Goal: Task Accomplishment & Management: Complete application form

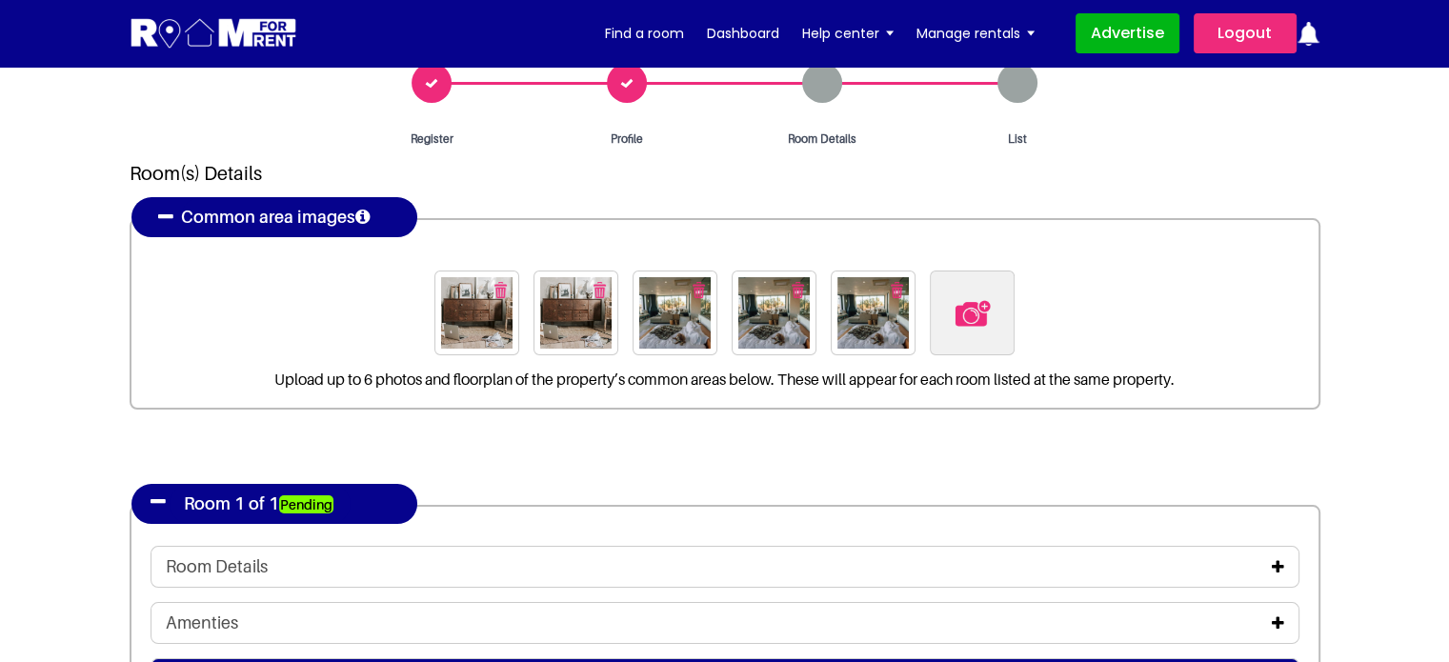
scroll to position [191, 0]
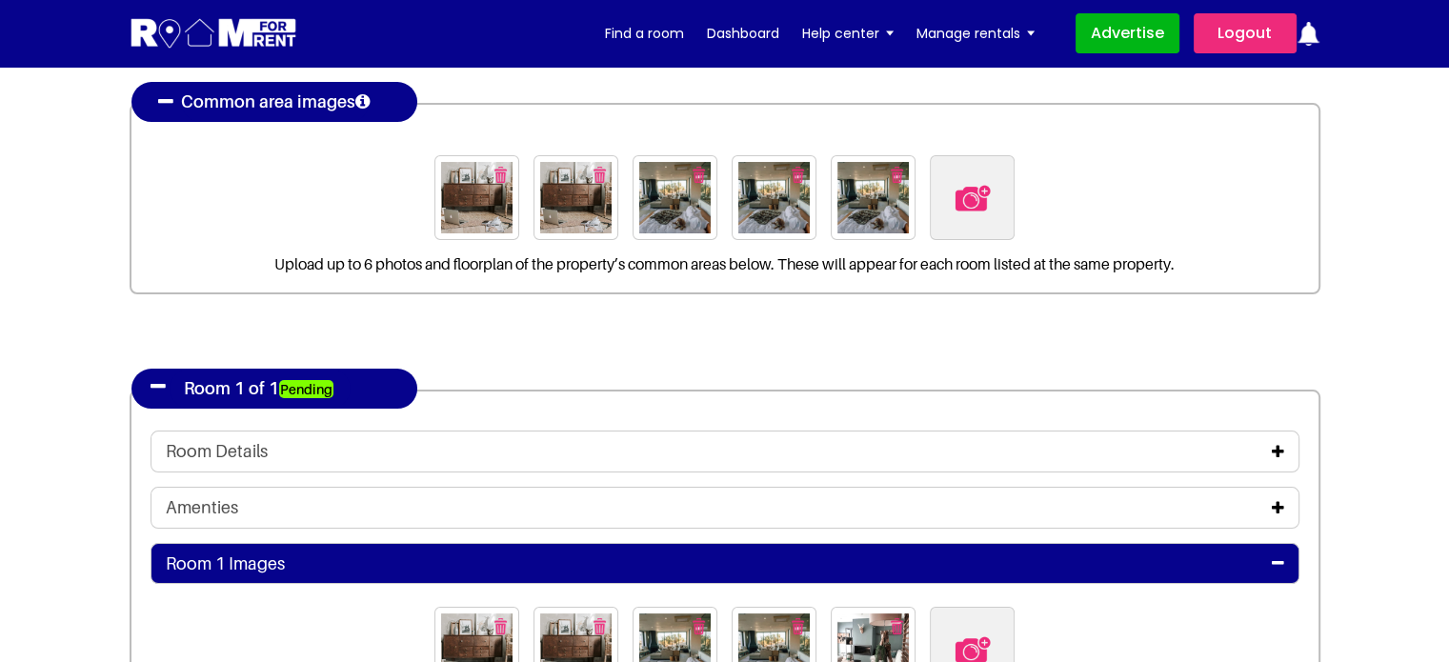
click at [1278, 444] on icon at bounding box center [1278, 451] width 12 height 15
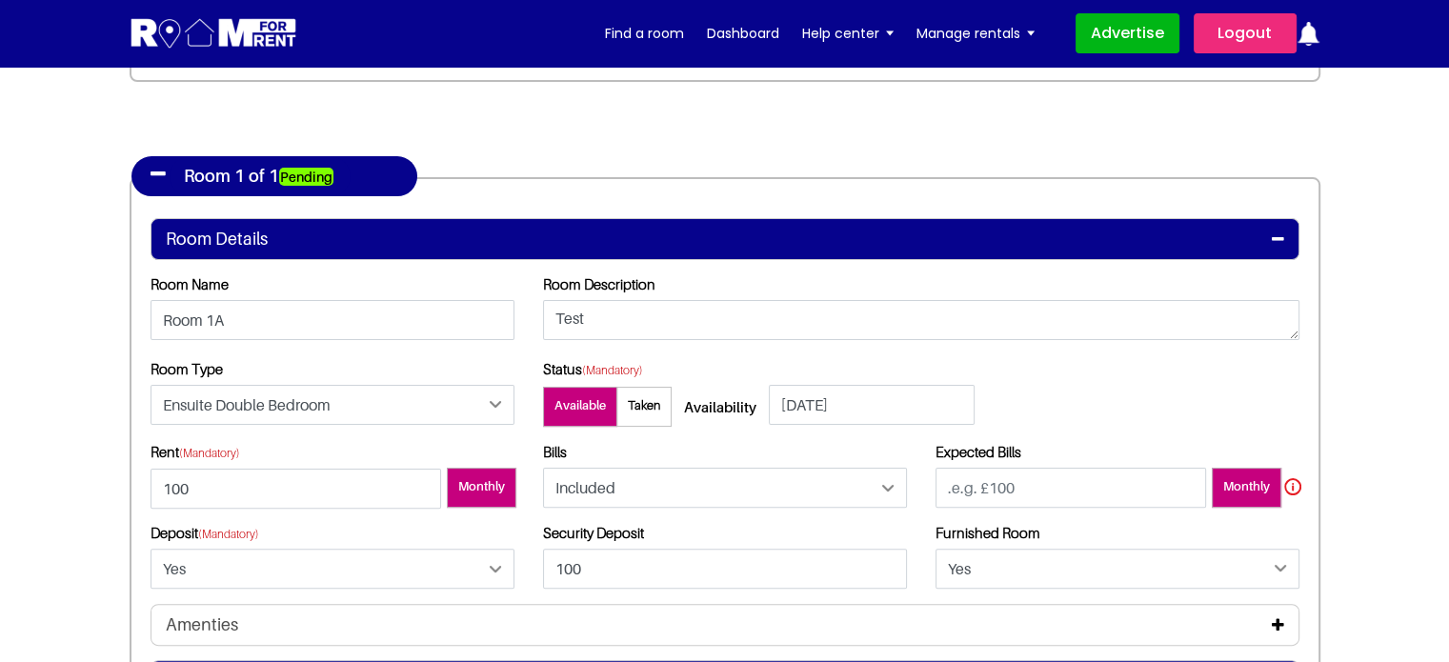
scroll to position [0, 0]
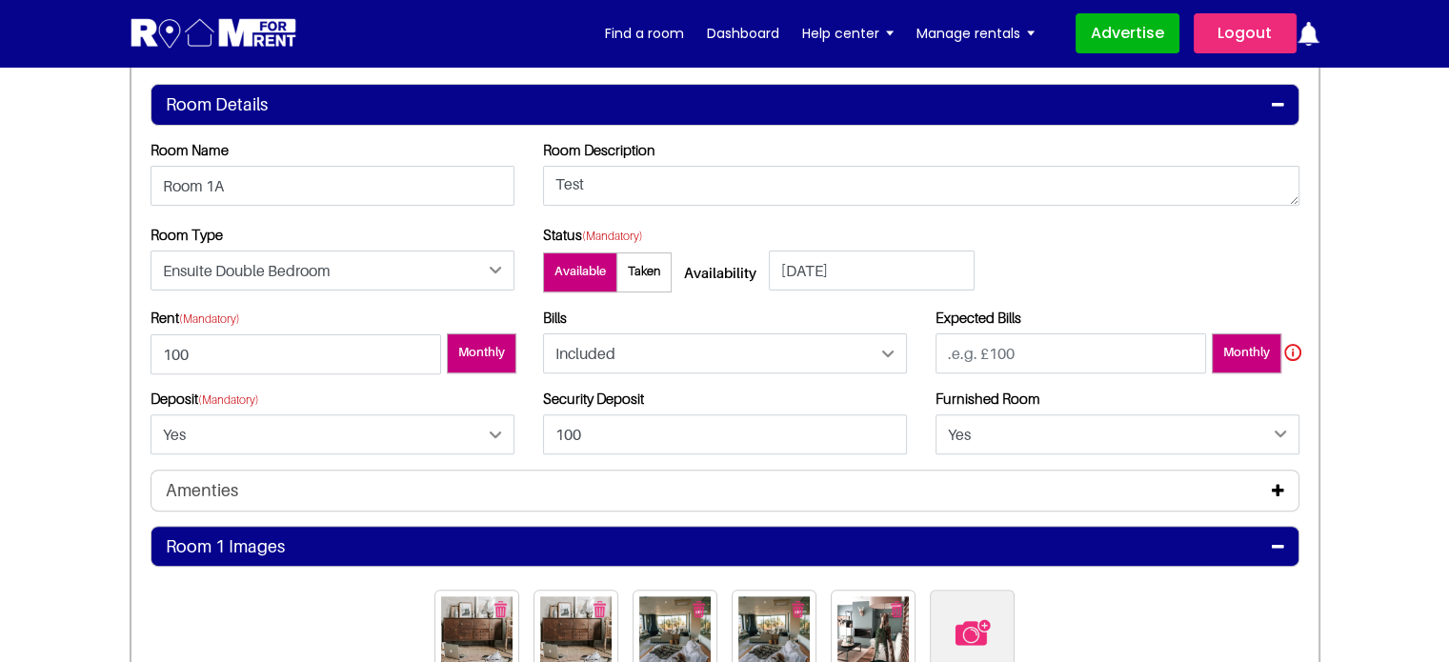
scroll to position [572, 0]
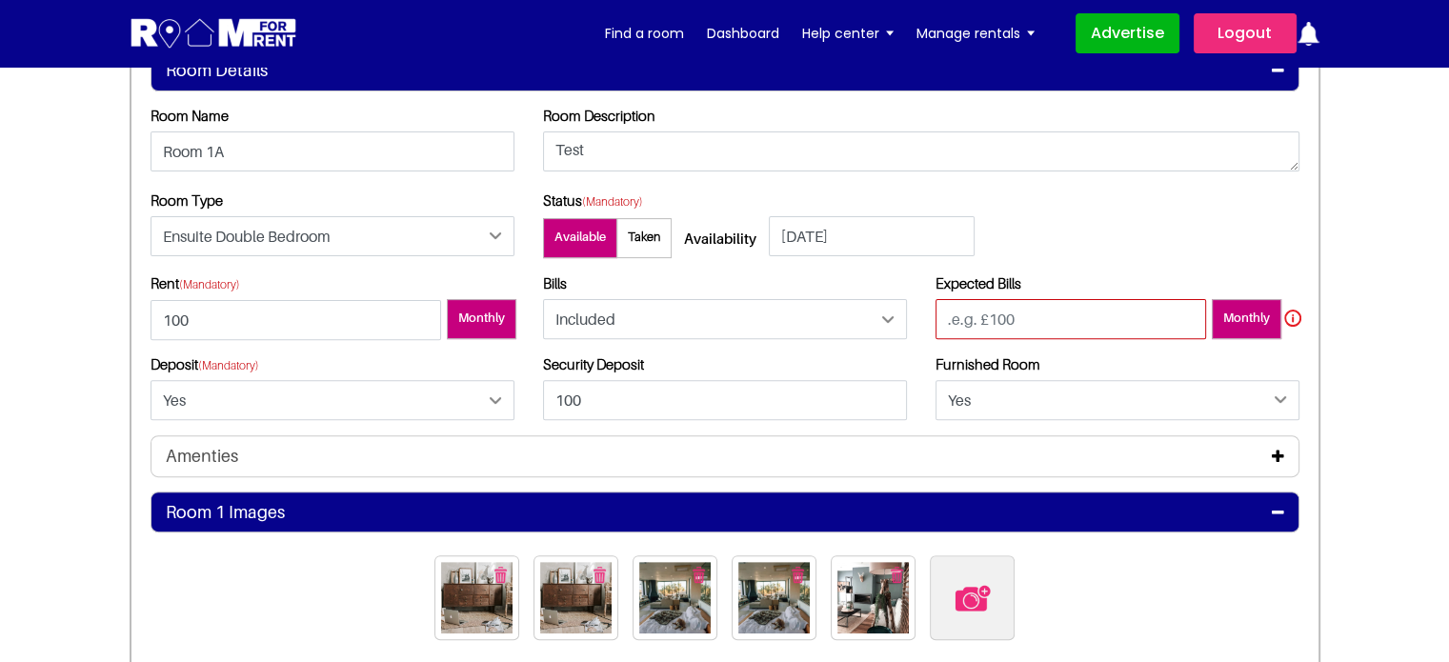
click at [1042, 326] on input "number" at bounding box center [1070, 319] width 271 height 40
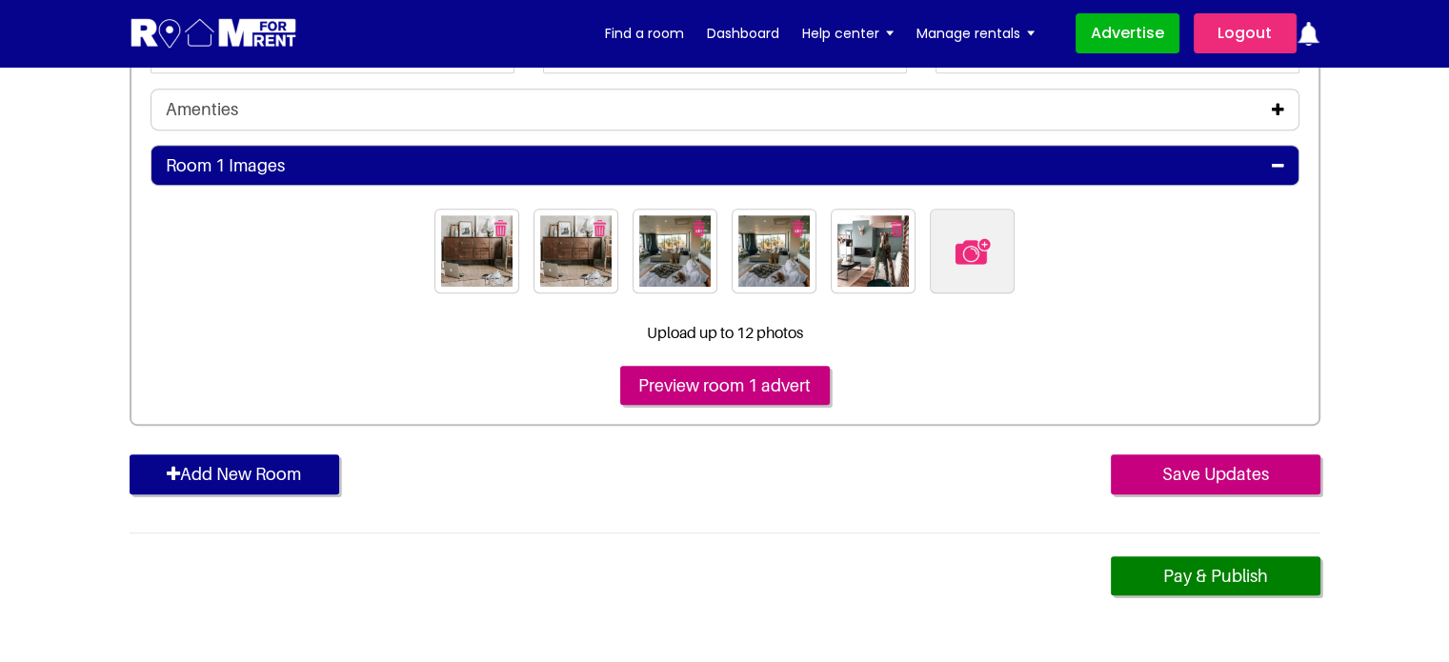
scroll to position [953, 0]
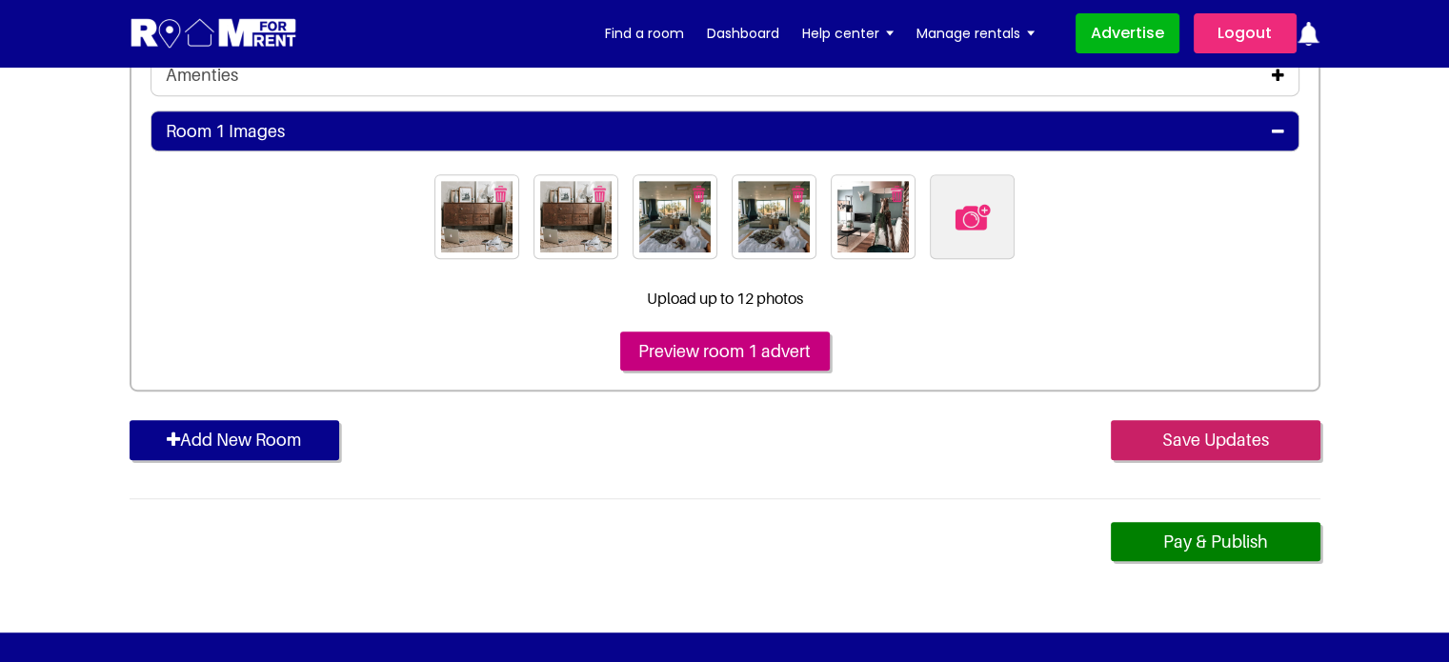
type input "100"
click at [1193, 432] on input "Save Updates" at bounding box center [1216, 440] width 210 height 40
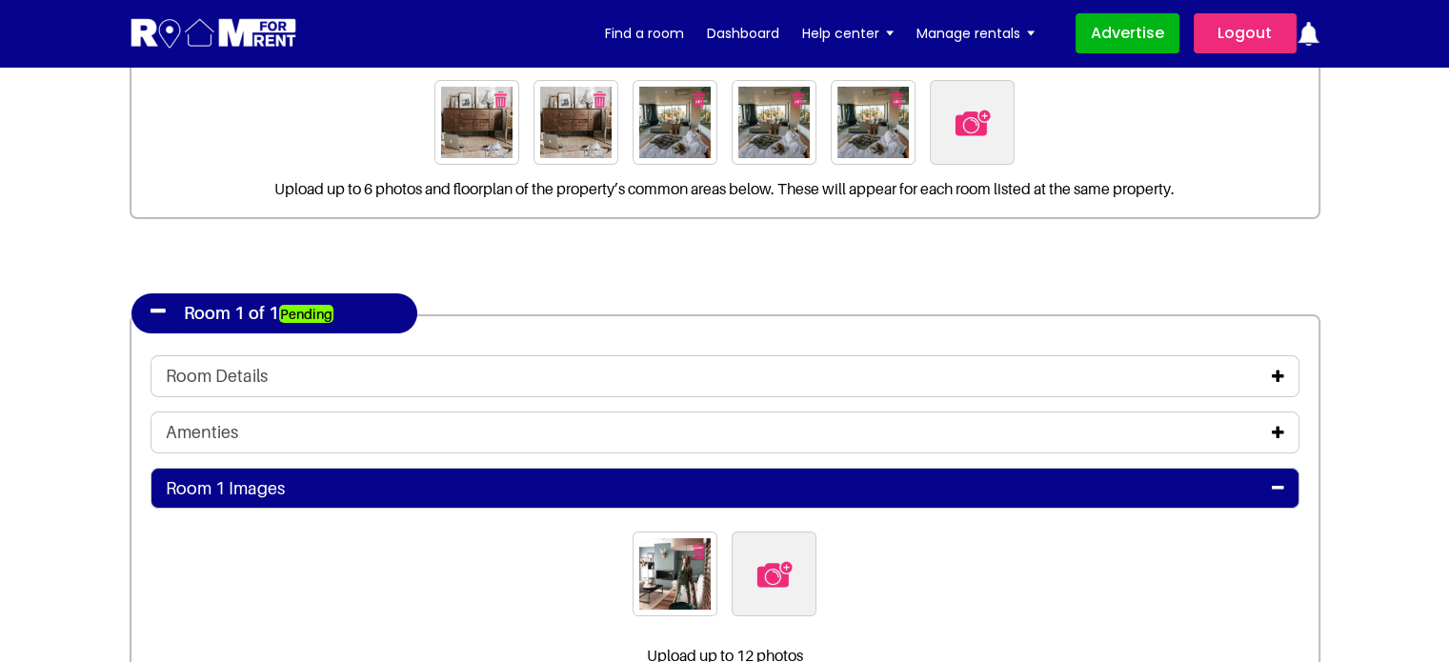
scroll to position [381, 0]
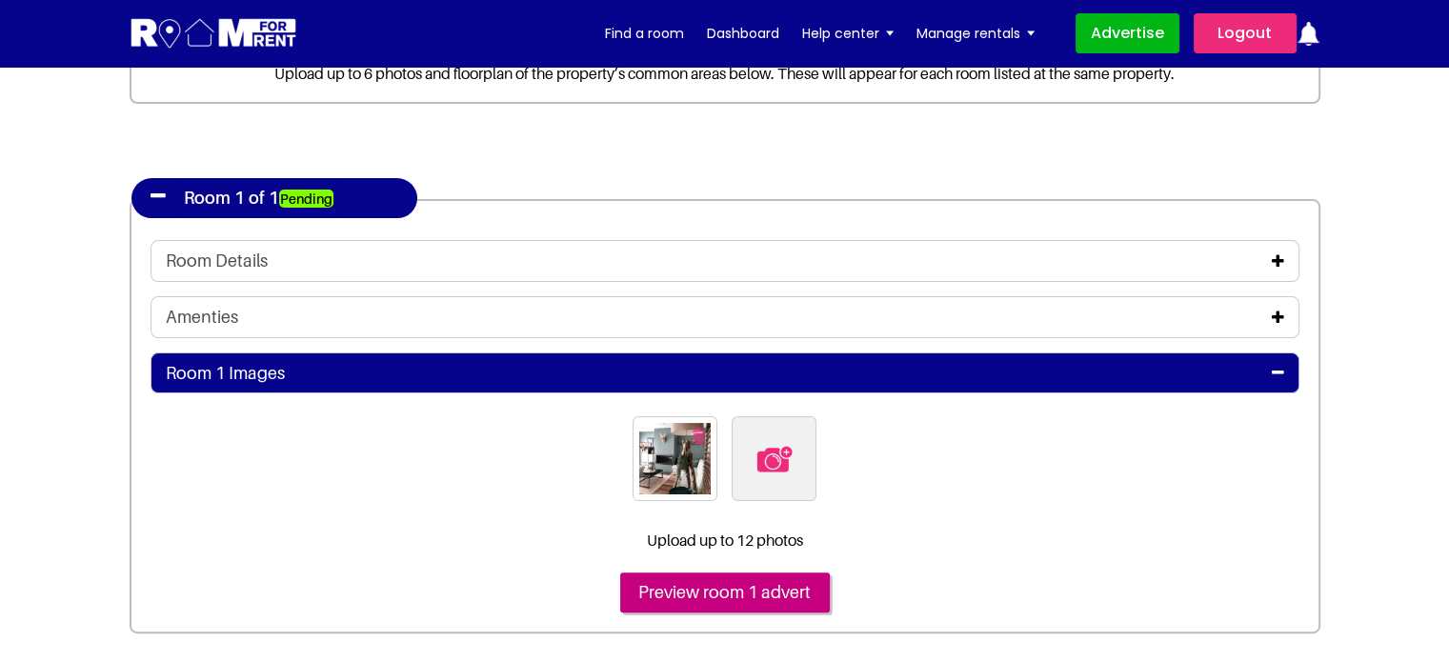
click at [1272, 262] on icon at bounding box center [1278, 260] width 12 height 15
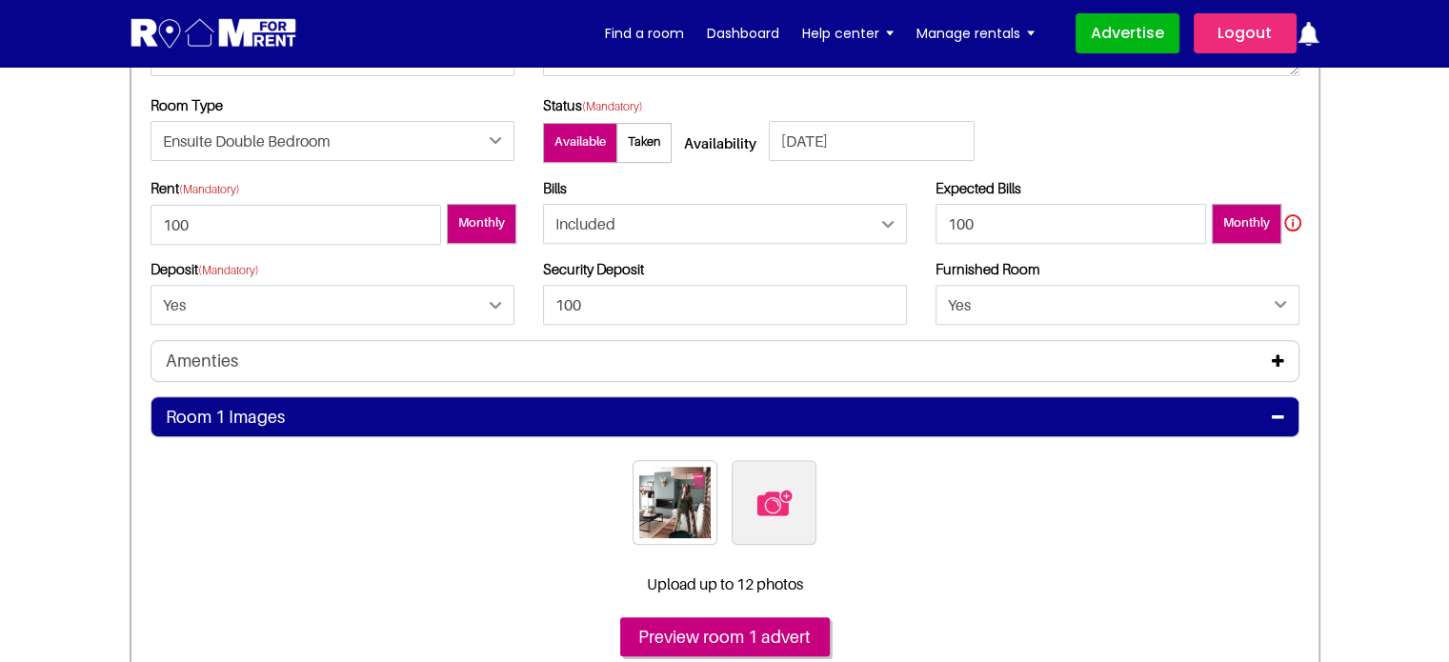
scroll to position [1048, 0]
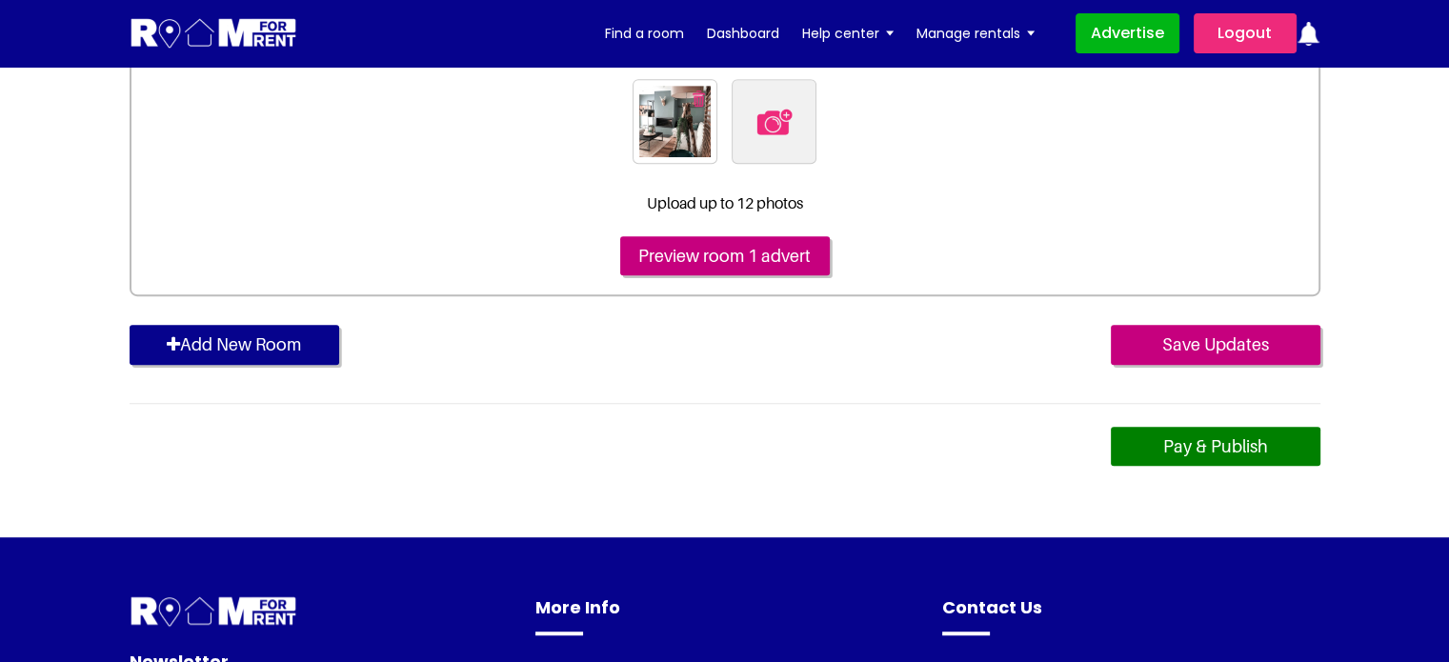
click at [1225, 443] on link "Pay & Publish" at bounding box center [1216, 447] width 210 height 40
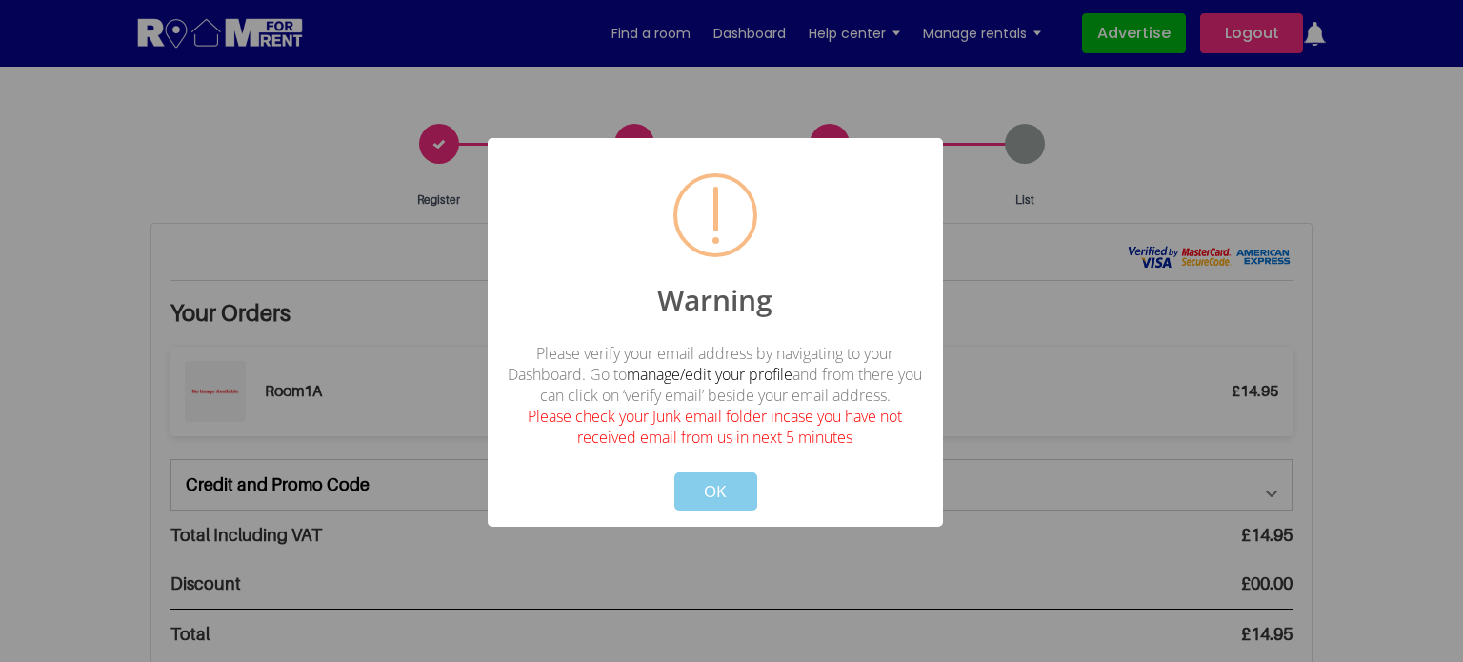
click at [725, 493] on button "OK" at bounding box center [715, 491] width 83 height 38
